Goal: Transaction & Acquisition: Purchase product/service

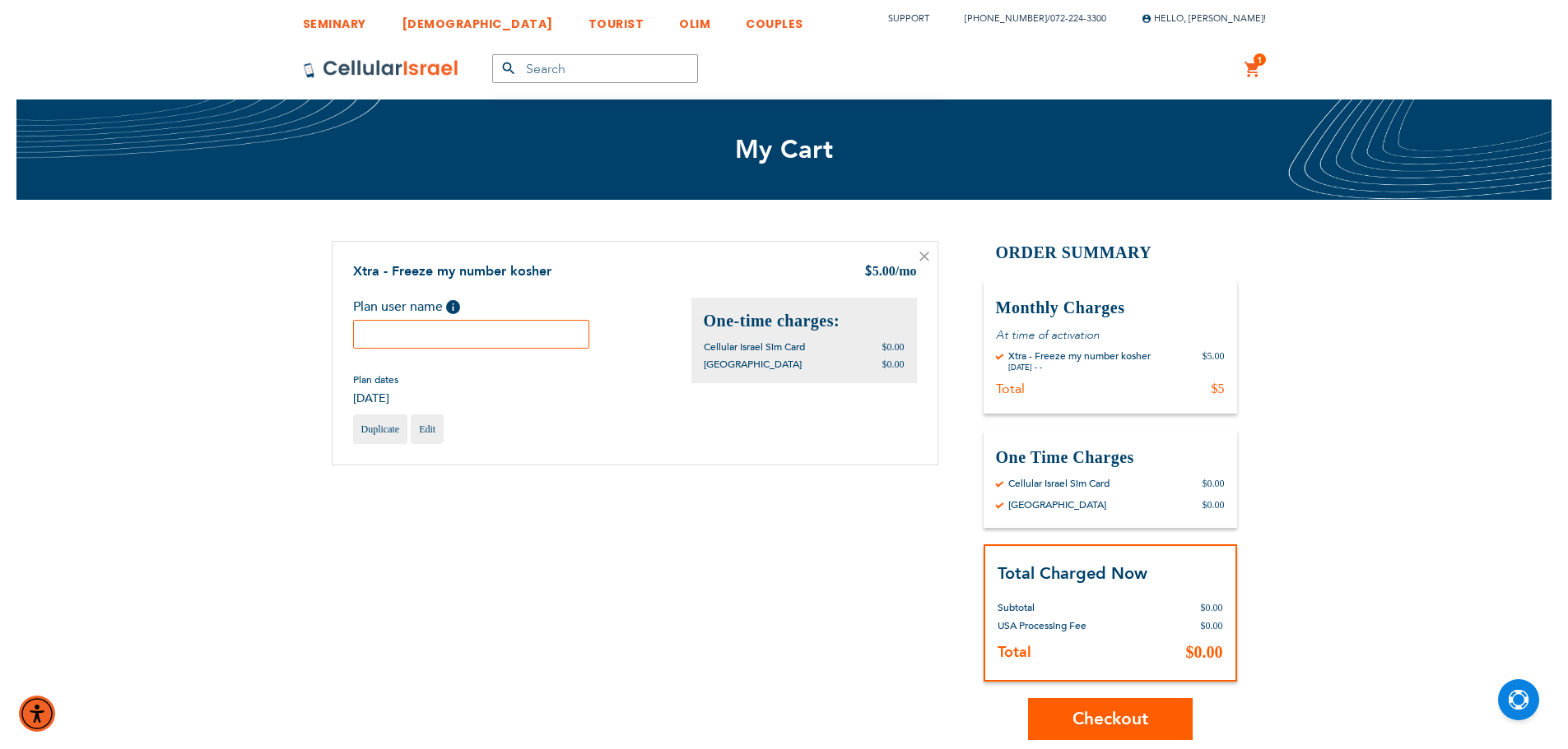
drag, startPoint x: 431, startPoint y: 317, endPoint x: 416, endPoint y: 304, distance: 19.8
click at [431, 317] on label "Plan user name Help Please fill in the students name. If plan user is not a stu…" at bounding box center [410, 308] width 115 height 22
click at [400, 334] on input "text" at bounding box center [471, 334] width 237 height 29
paste input "Jacob Klein"
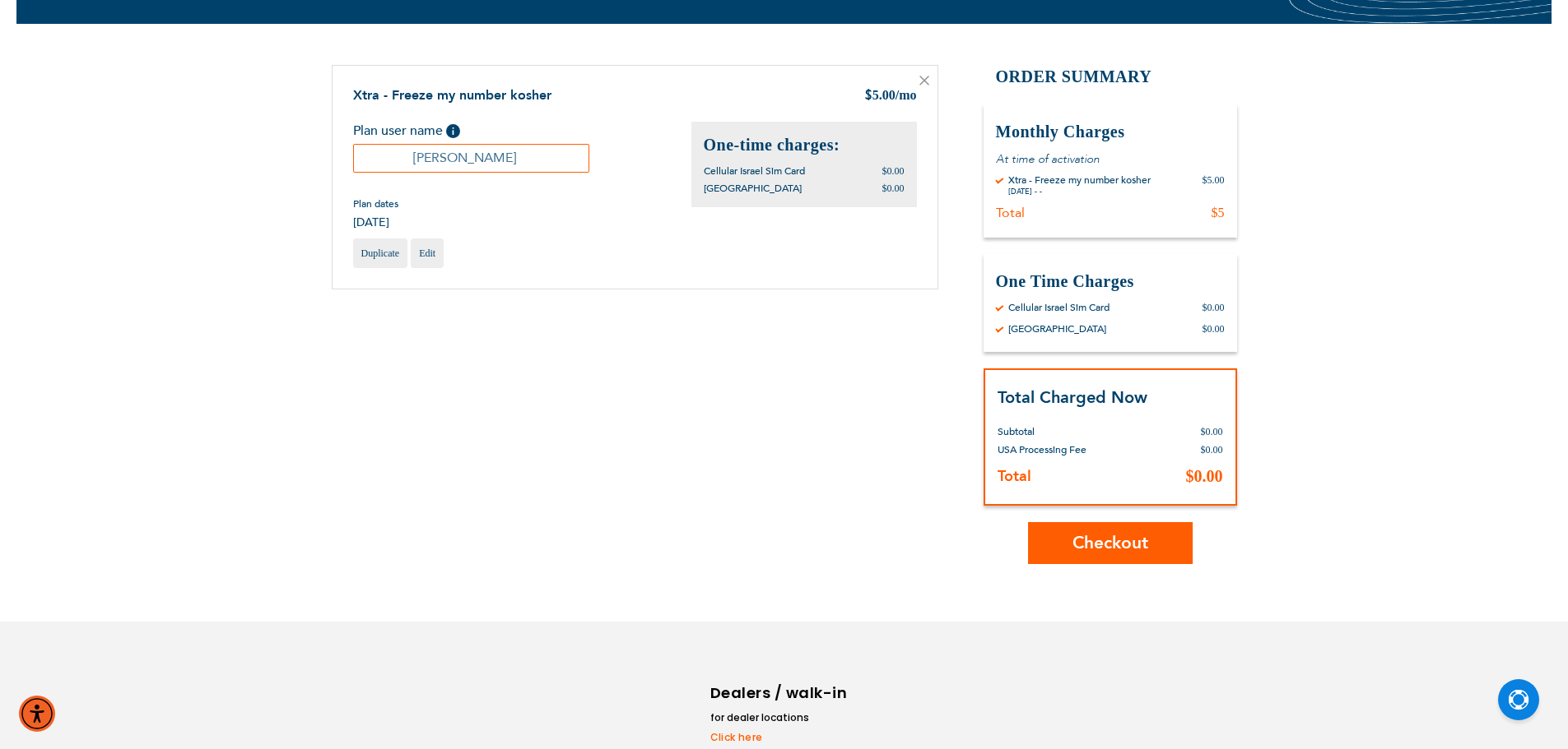
scroll to position [265, 0]
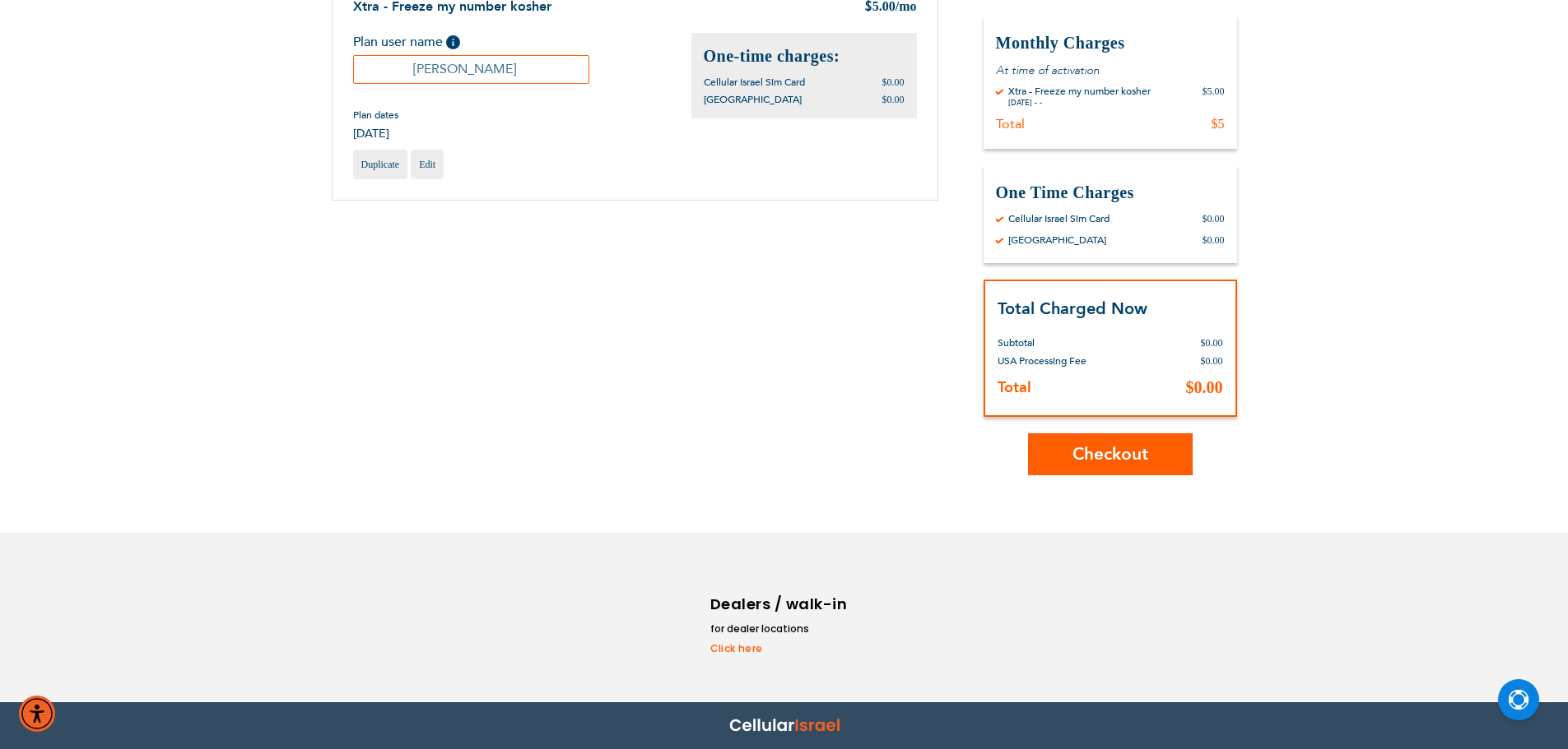
type input "Jacob Klein"
click at [1083, 454] on span "Checkout" at bounding box center [1110, 454] width 76 height 24
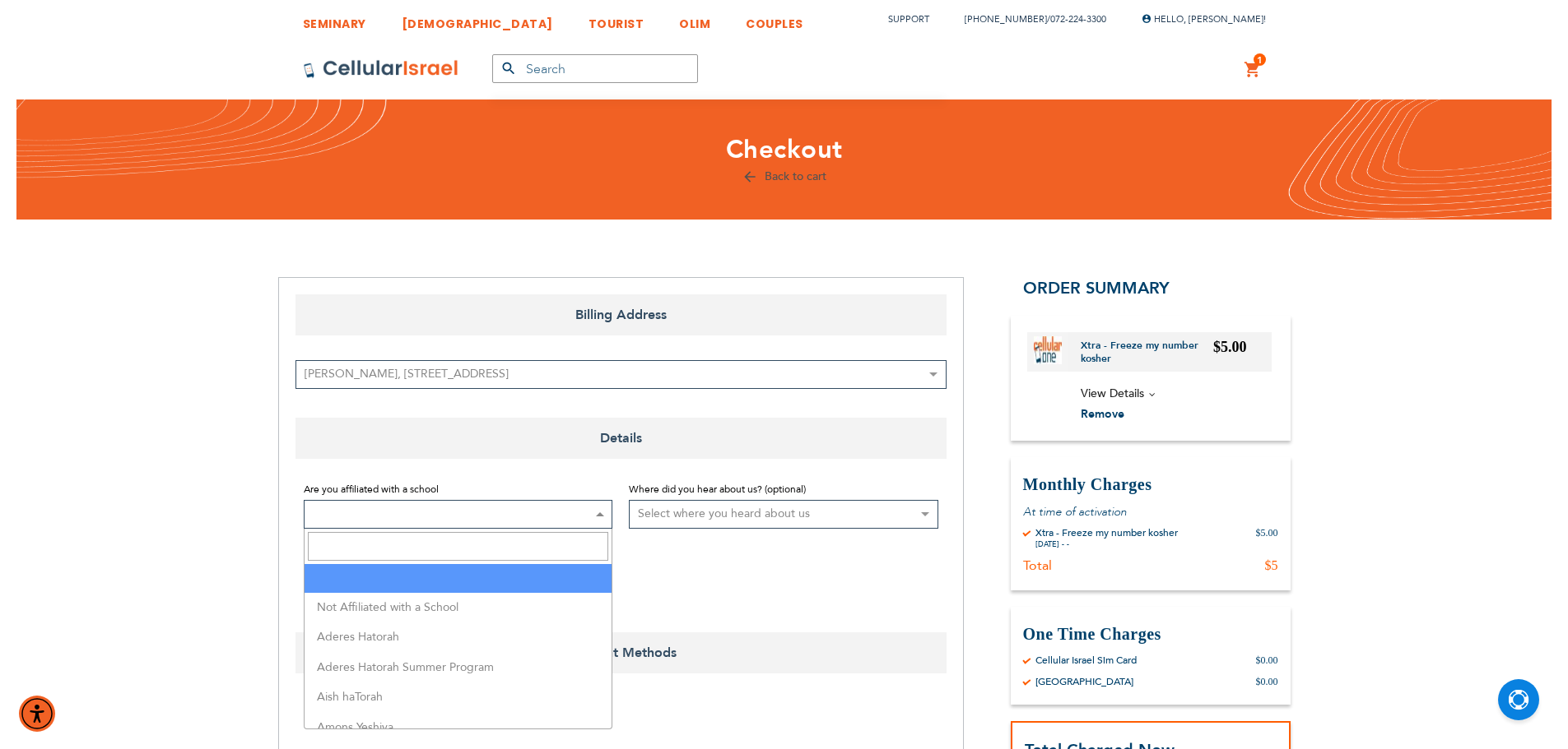
click at [376, 508] on span at bounding box center [458, 514] width 309 height 29
drag, startPoint x: 406, startPoint y: 535, endPoint x: 421, endPoint y: 549, distance: 20.5
click at [407, 535] on input "Search" at bounding box center [459, 547] width 301 height 29
type input "pragers"
drag, startPoint x: 477, startPoint y: 570, endPoint x: 472, endPoint y: 465, distance: 105.1
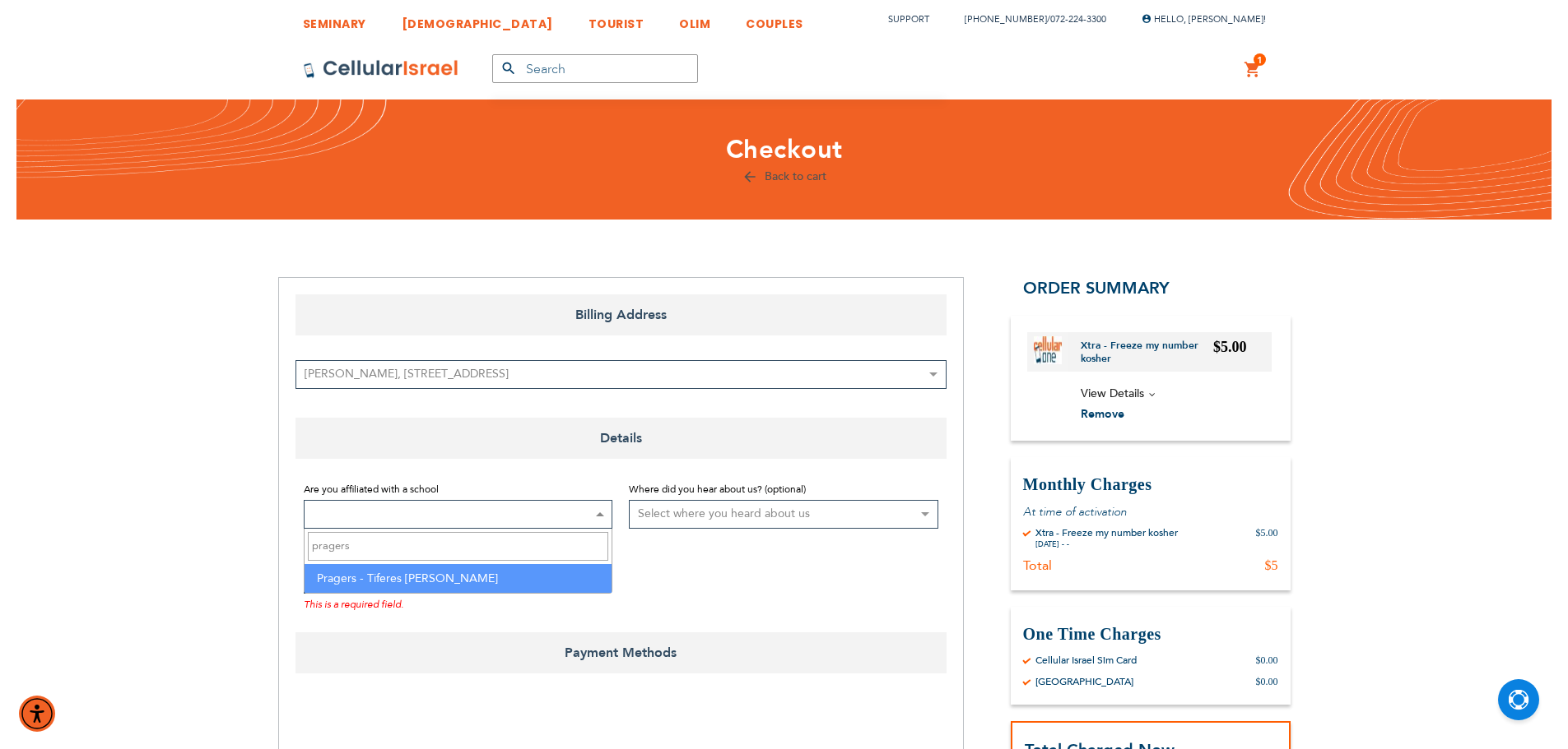
click at [471, 529] on span "pragers Pragers - Tiferes Yisroel Chaim" at bounding box center [458, 562] width 309 height 65
select select "141"
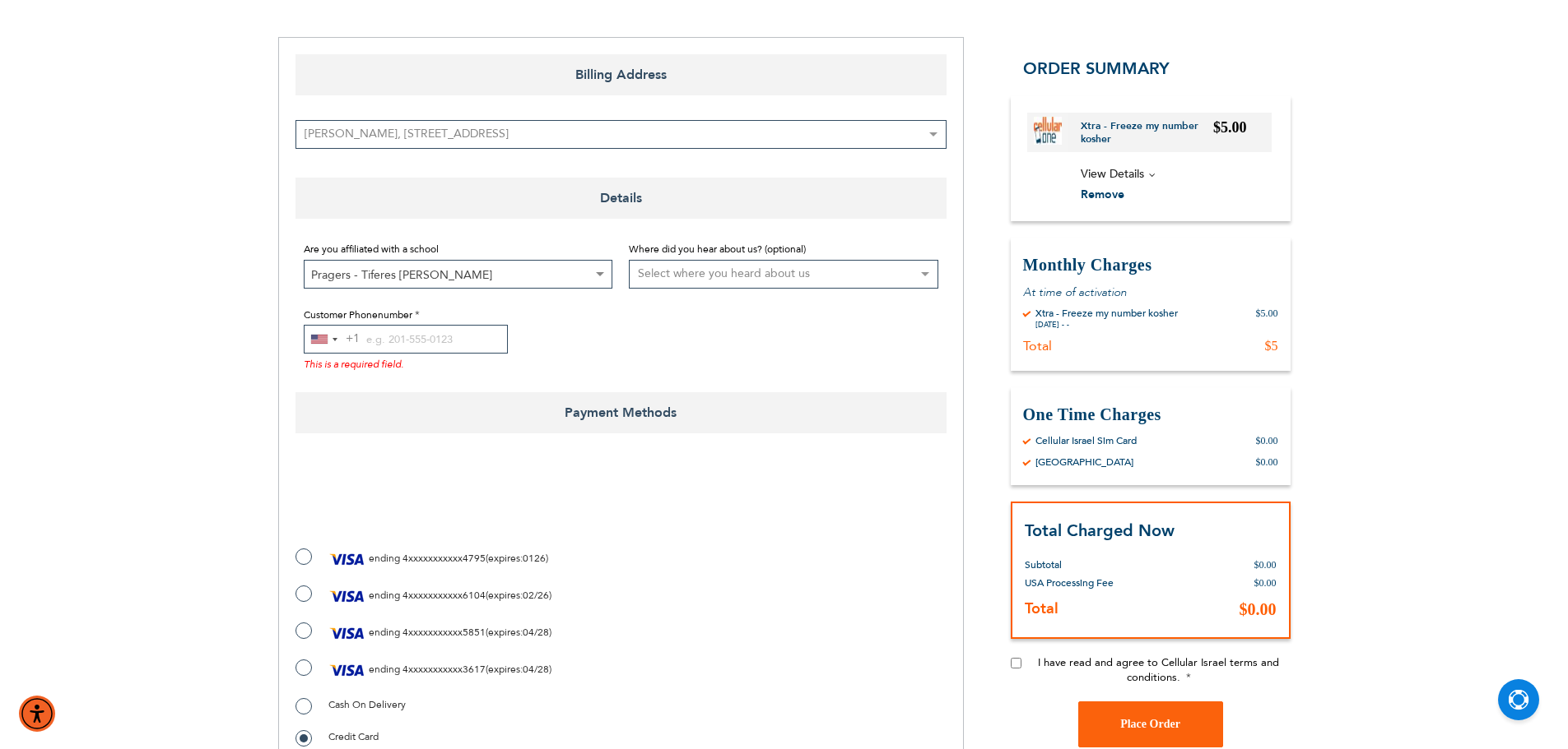
scroll to position [411, 0]
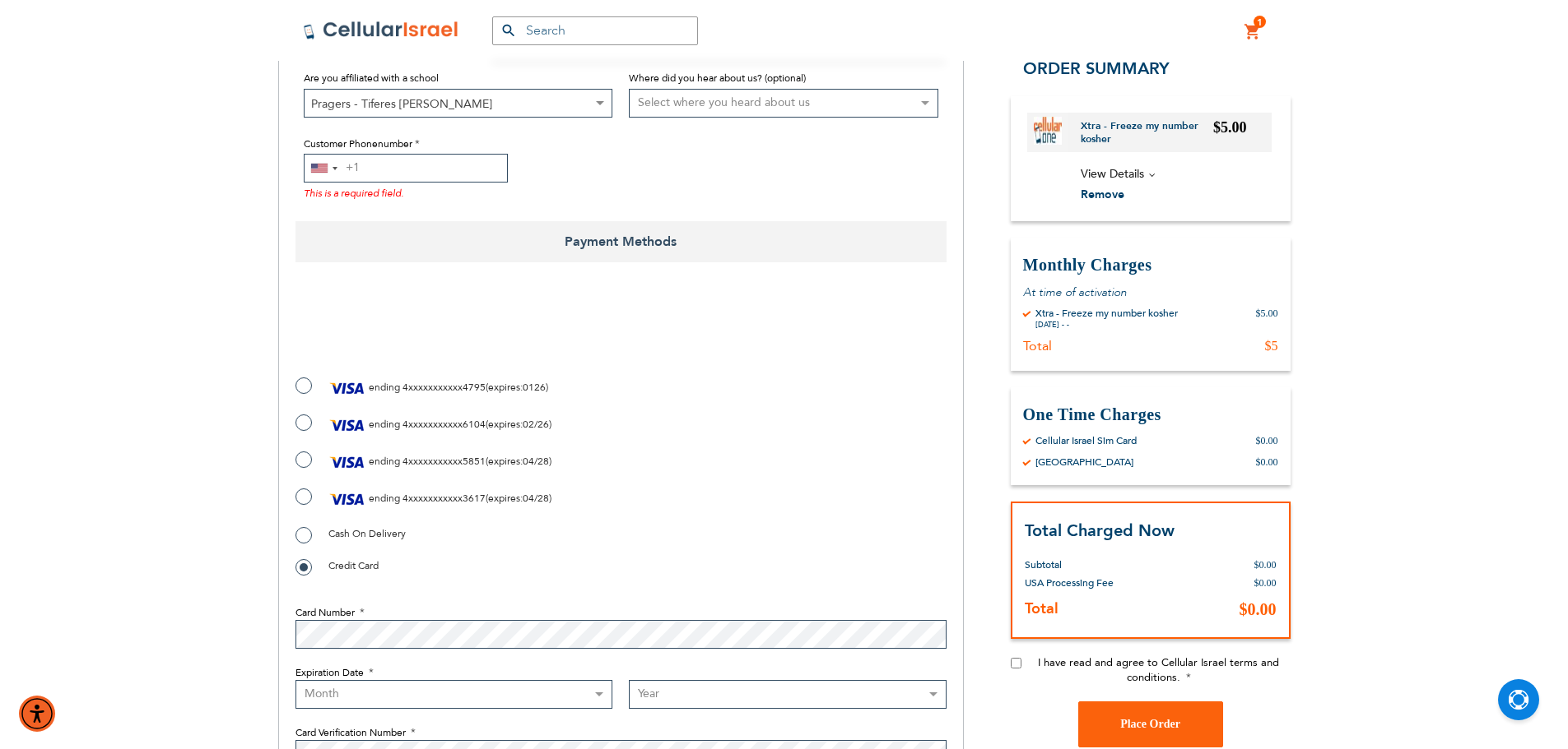
click at [429, 158] on input "Customer Phonenumber" at bounding box center [406, 168] width 204 height 29
paste input "5142722056"
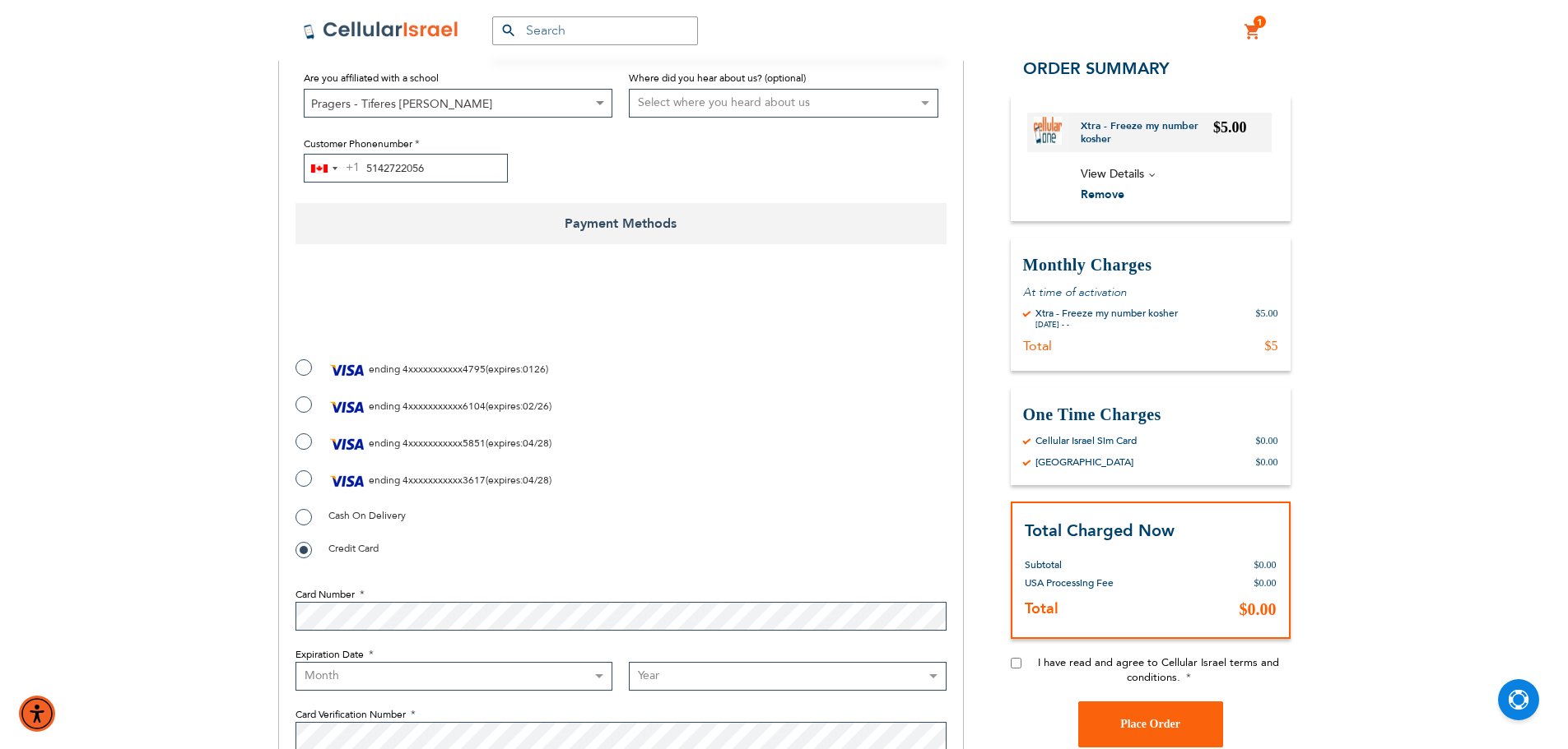
type input "5142722056"
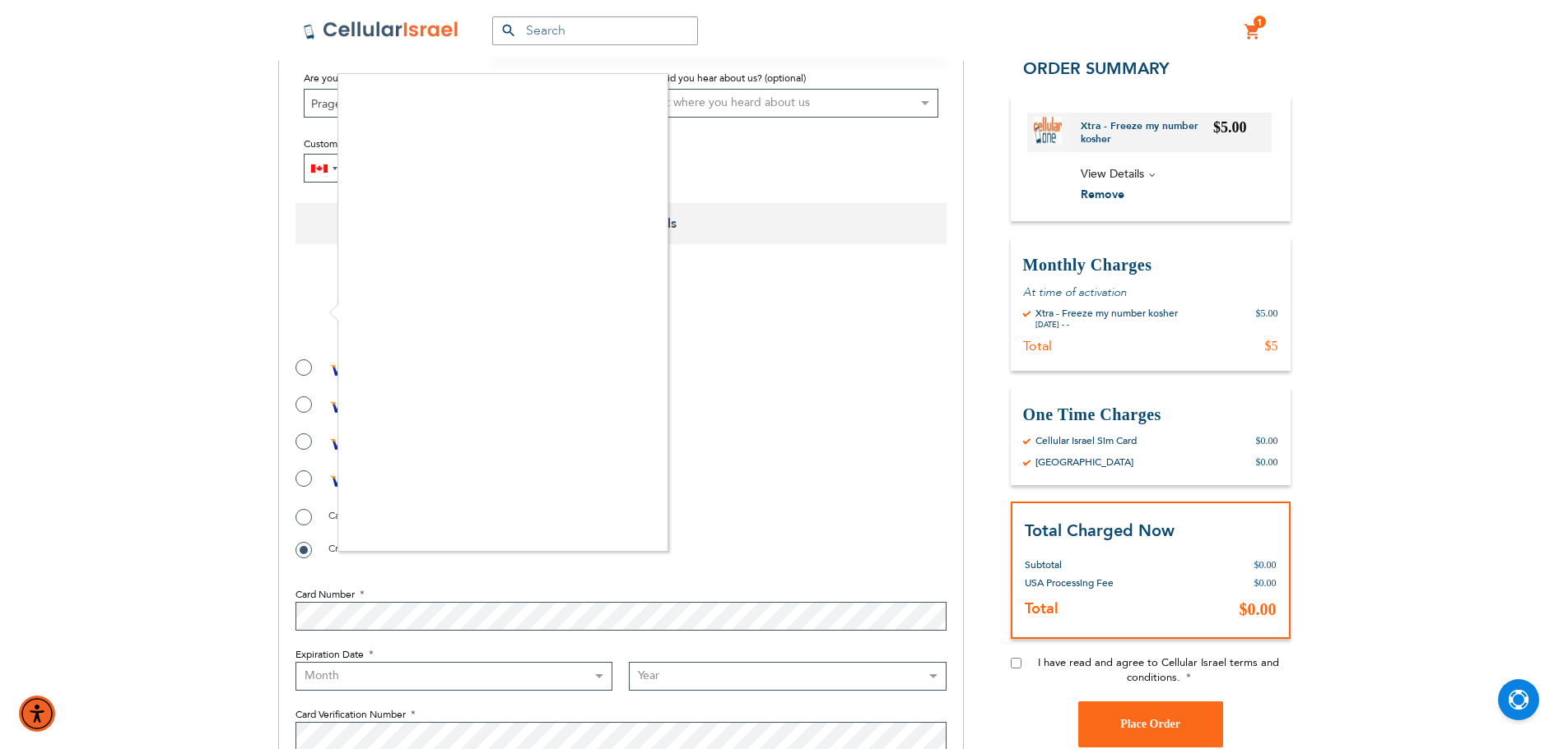
checkbox input "true"
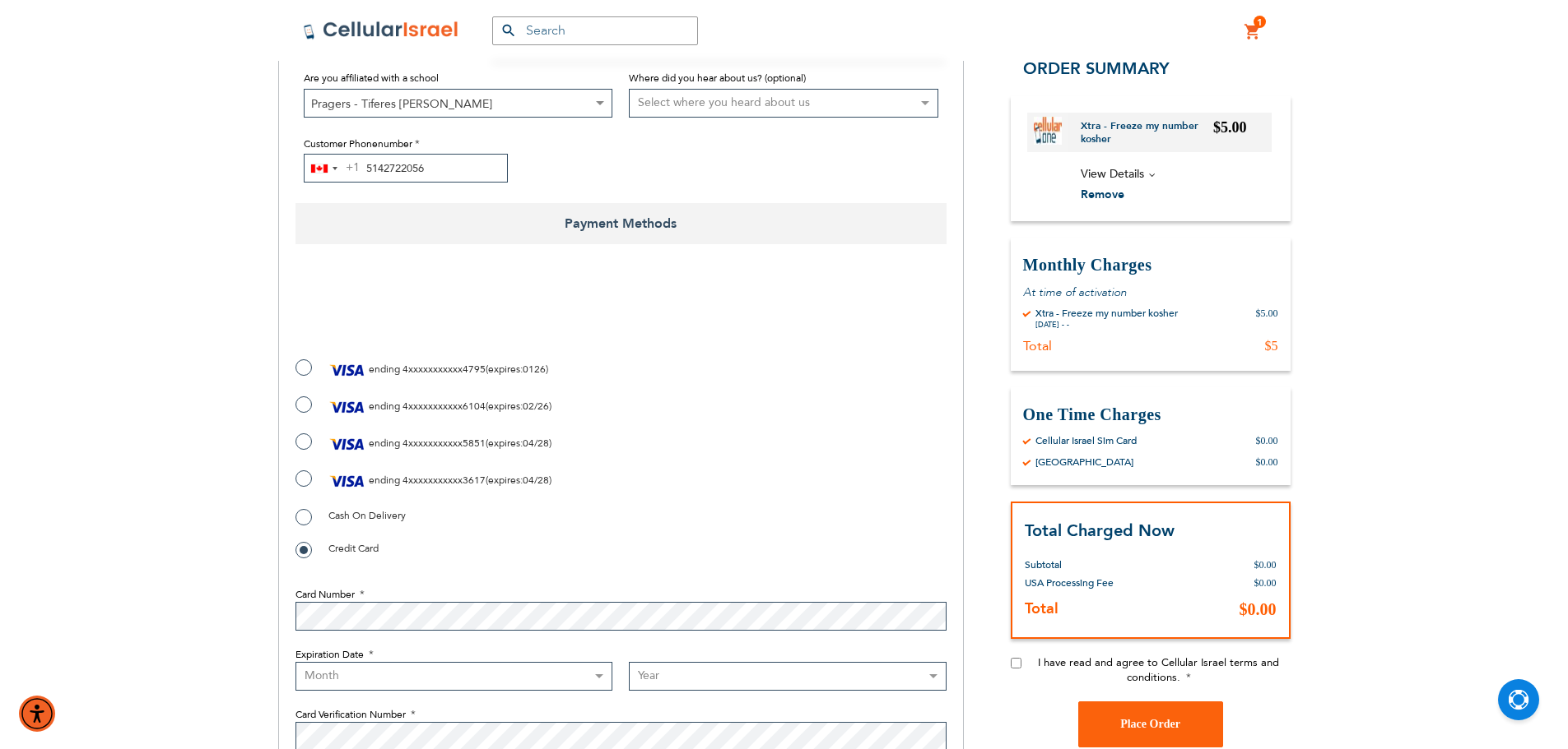
click at [469, 485] on span "4xxxxxxxxxxx3617" at bounding box center [444, 480] width 83 height 13
radio input "true"
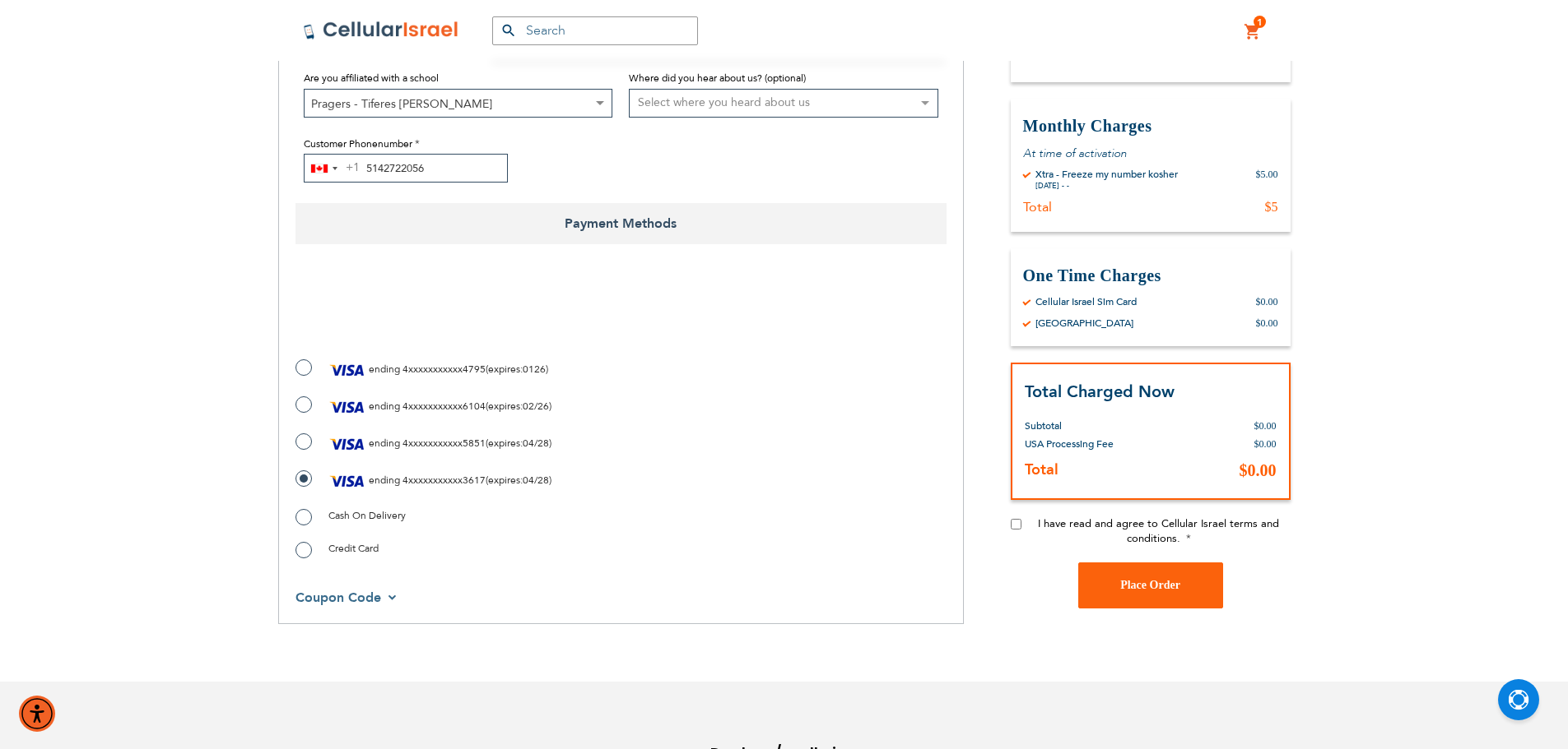
click at [1014, 526] on input "I have read and agree to Cellular Israel terms and conditions." at bounding box center [1016, 524] width 11 height 11
checkbox input "true"
click at [1130, 593] on button "Place Order" at bounding box center [1150, 584] width 144 height 46
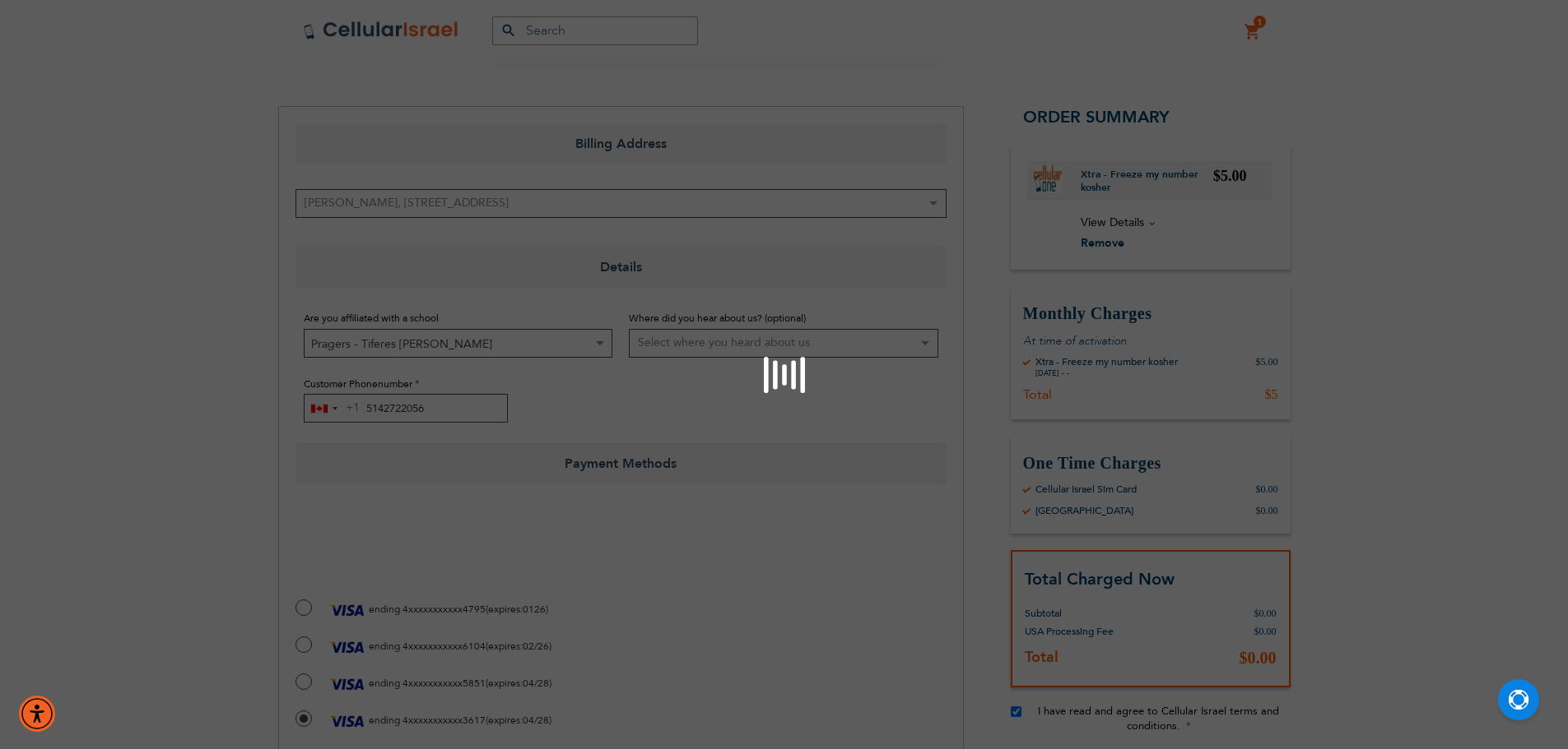
scroll to position [0, 0]
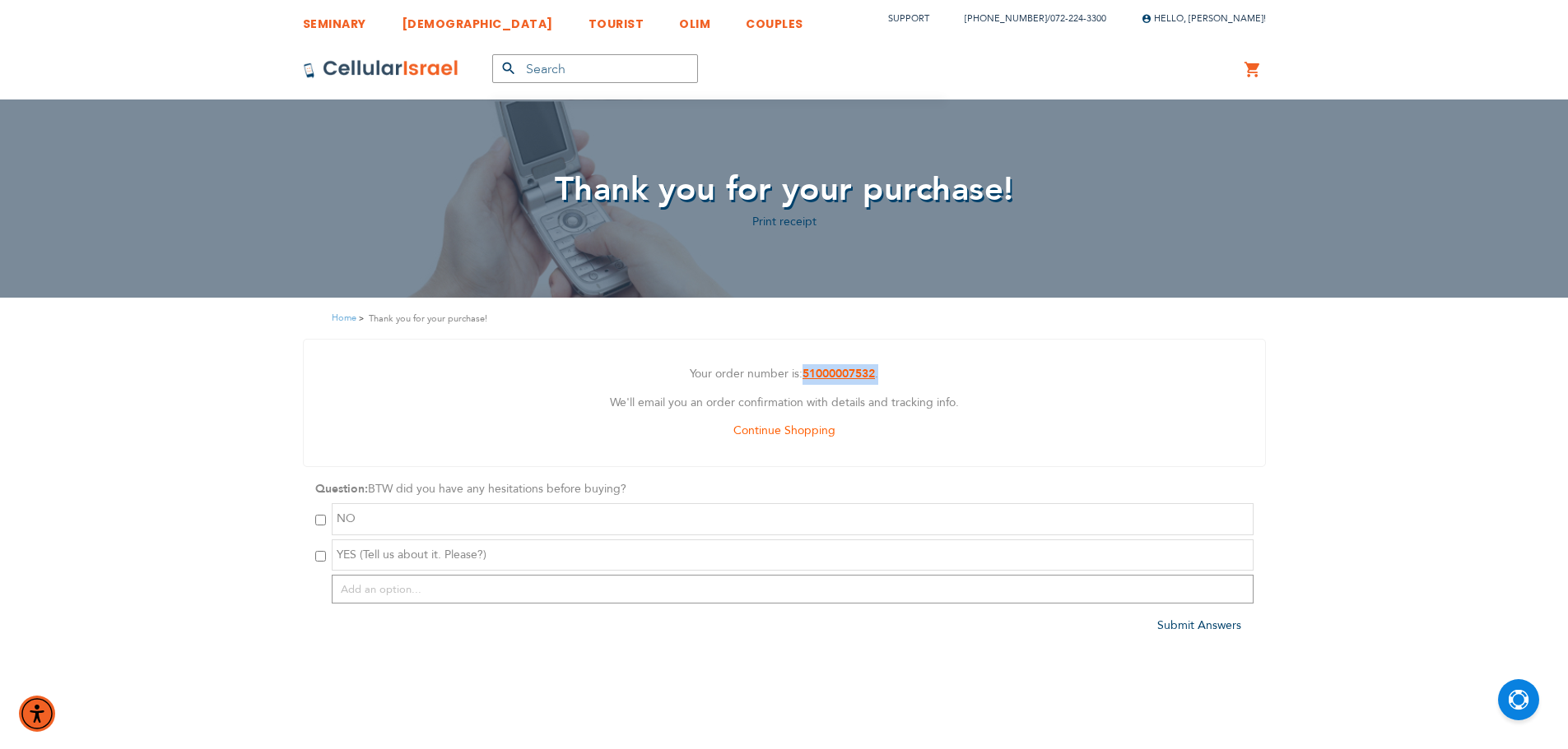
drag, startPoint x: 887, startPoint y: 376, endPoint x: 802, endPoint y: 368, distance: 85.4
click at [802, 368] on p "Your order number is: 51000007532 ." at bounding box center [784, 374] width 937 height 20
copy p "51000007532 ."
click at [1166, 121] on link "Log Out" at bounding box center [1198, 125] width 65 height 17
